Goal: Task Accomplishment & Management: Manage account settings

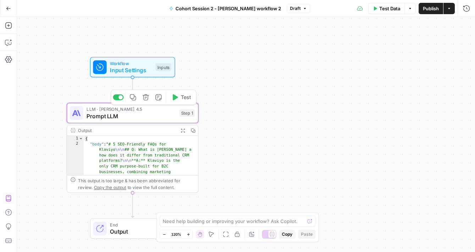
click at [144, 113] on span "Prompt LLM" at bounding box center [131, 116] width 89 height 9
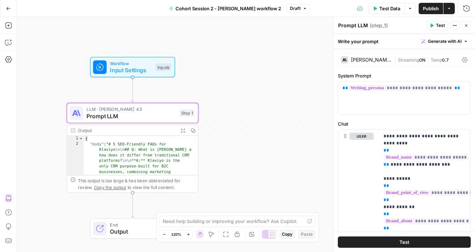
click at [431, 27] on icon "button" at bounding box center [432, 26] width 3 height 4
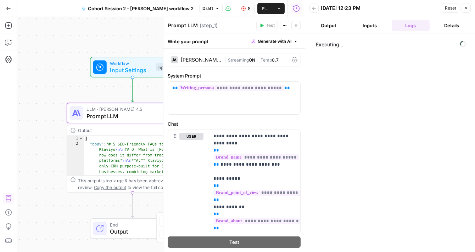
click at [328, 22] on button "Output" at bounding box center [329, 25] width 38 height 11
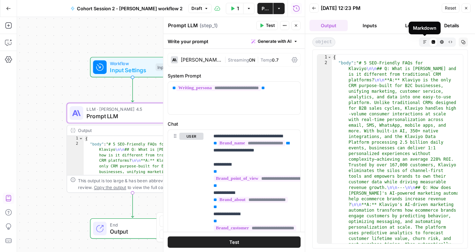
click at [423, 43] on icon "button" at bounding box center [425, 42] width 4 height 4
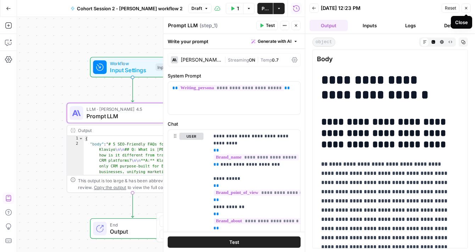
click at [468, 7] on icon "button" at bounding box center [466, 8] width 4 height 4
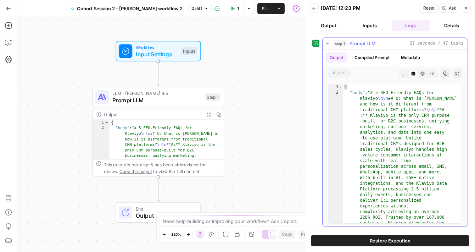
click at [402, 73] on icon "button" at bounding box center [404, 74] width 4 height 4
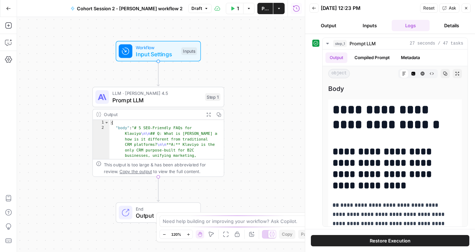
click at [207, 113] on icon "button" at bounding box center [209, 115] width 4 height 4
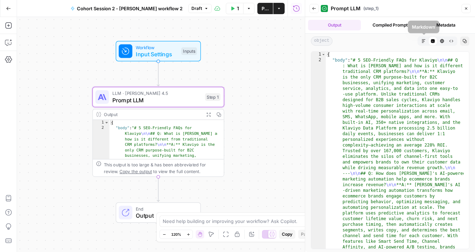
click at [424, 41] on icon "button" at bounding box center [424, 41] width 4 height 4
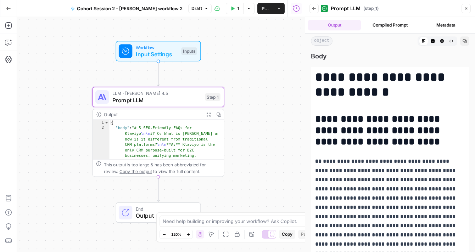
click at [314, 9] on icon "button" at bounding box center [314, 8] width 4 height 4
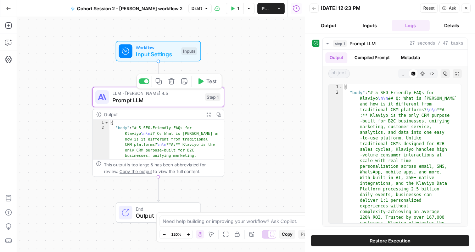
click at [211, 80] on span "Test" at bounding box center [211, 82] width 10 height 8
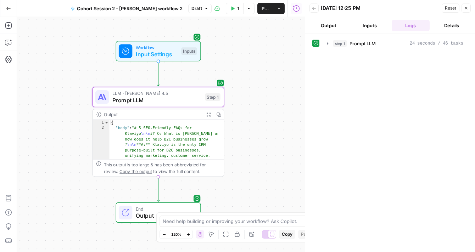
click at [321, 29] on button "Output" at bounding box center [329, 25] width 38 height 11
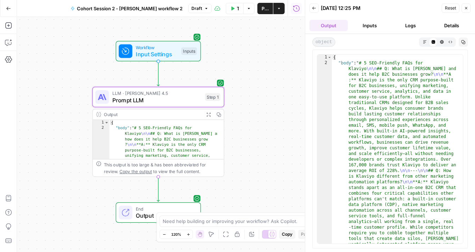
click at [423, 41] on icon "button" at bounding box center [425, 42] width 4 height 4
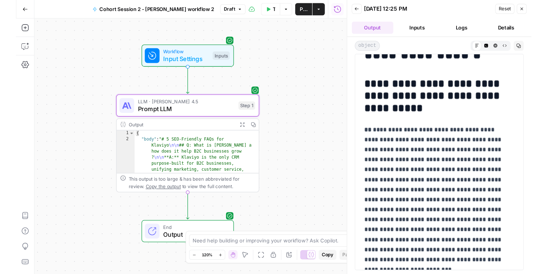
scroll to position [52, 0]
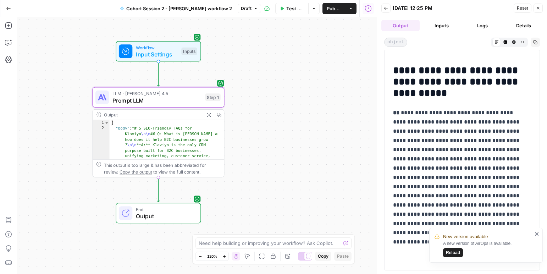
click at [314, 10] on button "Options" at bounding box center [313, 8] width 11 height 11
click at [351, 5] on button "Actions" at bounding box center [350, 8] width 11 height 11
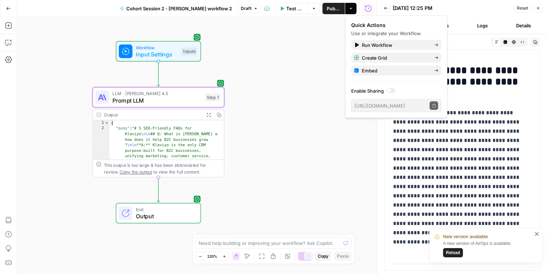
click at [254, 10] on icon "button" at bounding box center [256, 8] width 4 height 4
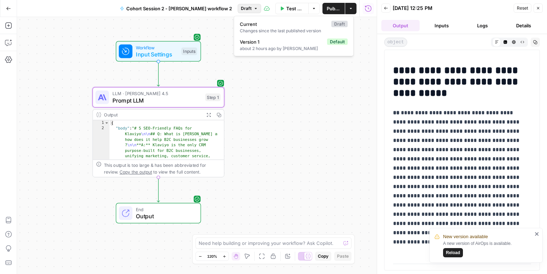
click at [5, 7] on button "Go Back" at bounding box center [8, 8] width 13 height 13
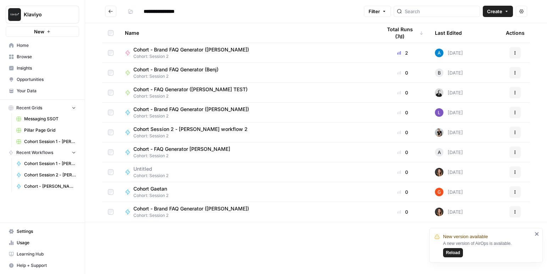
click at [220, 129] on span "Cohort Session 2 - [PERSON_NAME] workflow 2" at bounding box center [190, 129] width 114 height 7
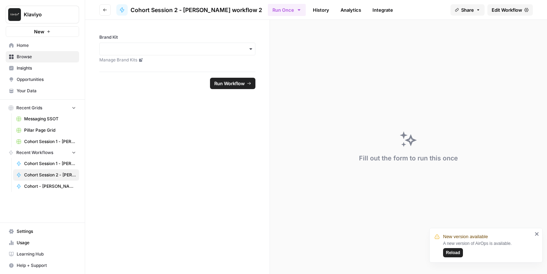
click at [212, 9] on span "Cohort Session 2 - [PERSON_NAME] workflow 2" at bounding box center [196, 10] width 132 height 9
click at [150, 7] on span "Cohort Session 2 - [PERSON_NAME] workflow 2" at bounding box center [196, 10] width 132 height 9
click at [475, 10] on span "Edit Workflow" at bounding box center [506, 9] width 30 height 7
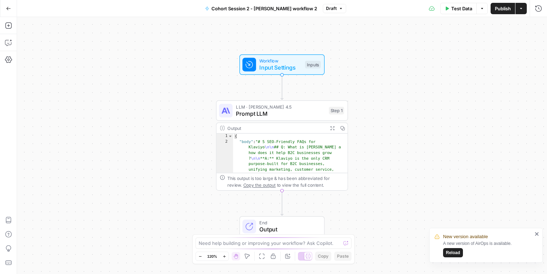
click at [249, 7] on span "Cohort Session 2 - [PERSON_NAME] workflow 2" at bounding box center [264, 8] width 106 height 7
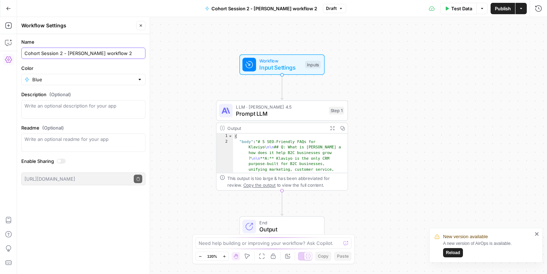
drag, startPoint x: 118, startPoint y: 53, endPoint x: 96, endPoint y: 51, distance: 21.7
click at [96, 51] on input "Cohort Session 2 - [PERSON_NAME] workflow 2" at bounding box center [83, 53] width 118 height 7
type input "Cohort Session 2 - Jax Connelly brand FAQs"
click at [3, 9] on button "Go Back" at bounding box center [8, 8] width 13 height 13
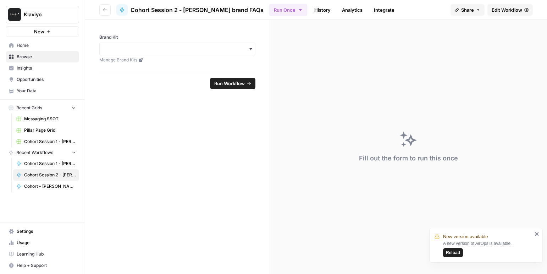
click at [24, 54] on span "Browse" at bounding box center [46, 57] width 59 height 6
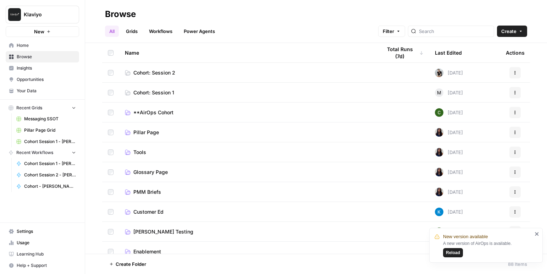
click at [167, 89] on span "Cohort: Session 1" at bounding box center [153, 92] width 41 height 7
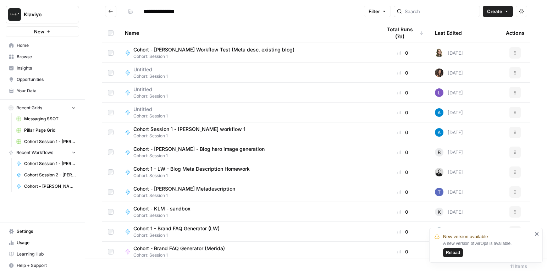
click at [191, 130] on span "Cohort Session 1 - [PERSON_NAME] workflow 1" at bounding box center [189, 129] width 112 height 7
click at [191, 130] on div "**********" at bounding box center [316, 137] width 462 height 274
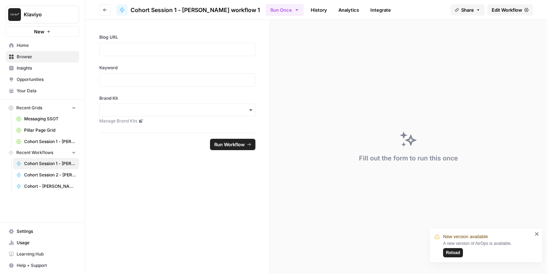
click at [475, 3] on header "Go back Cohort Session 1 - Jax Connelly workflow 1 Run Once History Analytics I…" at bounding box center [316, 10] width 462 height 20
click at [475, 6] on span "Edit Workflow" at bounding box center [506, 9] width 30 height 7
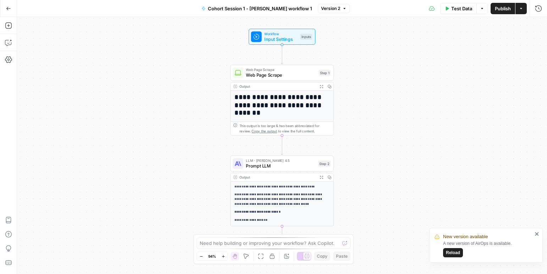
click at [284, 8] on span "Cohort Session 1 - [PERSON_NAME] workflow 1" at bounding box center [260, 8] width 104 height 7
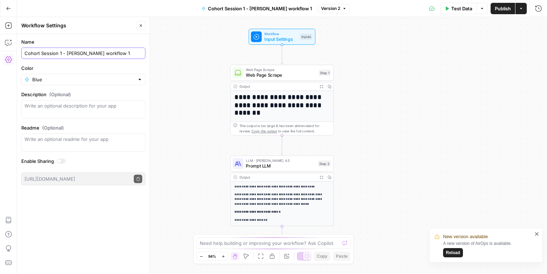
drag, startPoint x: 122, startPoint y: 55, endPoint x: 96, endPoint y: 54, distance: 25.6
click at [96, 54] on input "Cohort Session 1 - [PERSON_NAME] workflow 1" at bounding box center [83, 53] width 118 height 7
type input "Cohort Session 1 - Jax Connelly blog metadescription"
click at [139, 27] on icon "button" at bounding box center [141, 25] width 4 height 4
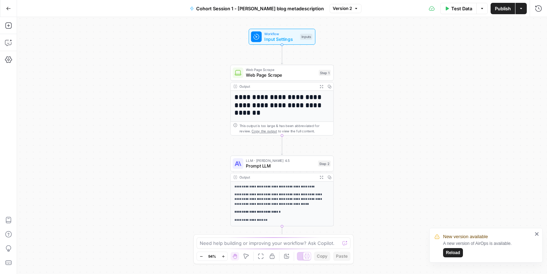
click at [12, 8] on button "Go Back" at bounding box center [8, 8] width 13 height 13
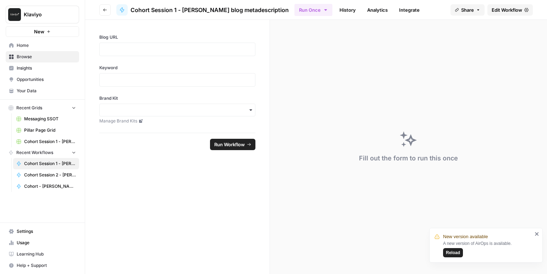
click at [37, 55] on span "Browse" at bounding box center [46, 57] width 59 height 6
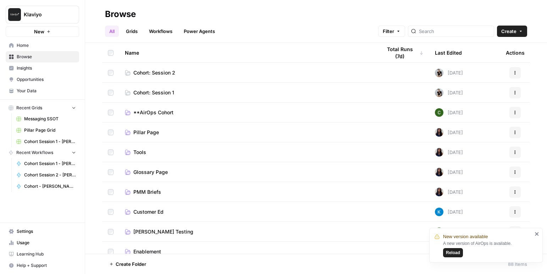
click at [154, 94] on span "Cohort: Session 1" at bounding box center [153, 92] width 41 height 7
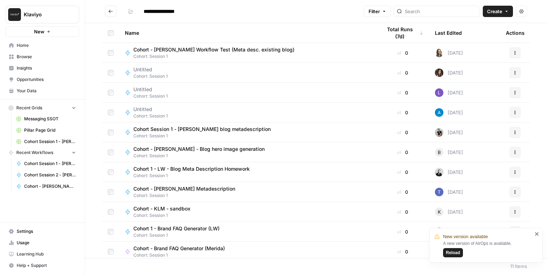
click at [21, 62] on link "Insights" at bounding box center [42, 67] width 73 height 11
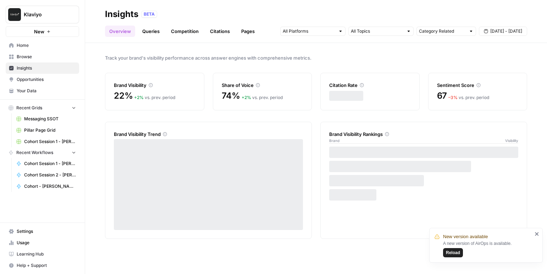
click at [22, 58] on span "Browse" at bounding box center [46, 57] width 59 height 6
